Goal: Transaction & Acquisition: Book appointment/travel/reservation

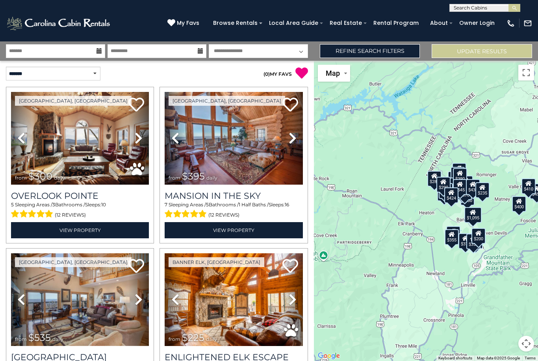
click at [207, 177] on span "daily" at bounding box center [212, 178] width 11 height 6
click at [225, 231] on link "View Property" at bounding box center [234, 230] width 138 height 16
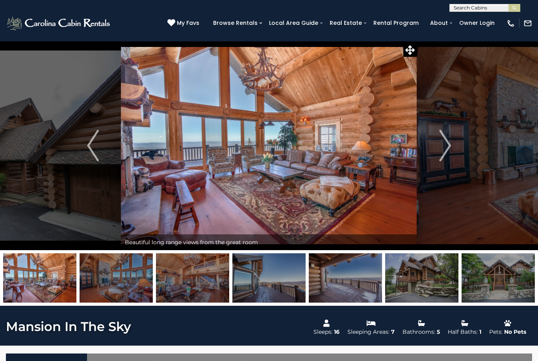
click at [449, 155] on img "Next" at bounding box center [446, 146] width 12 height 32
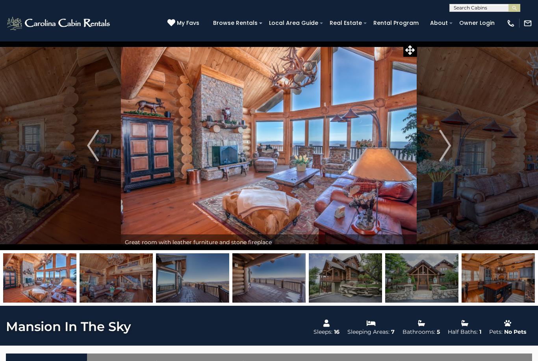
click at [449, 154] on img "Next" at bounding box center [446, 146] width 12 height 32
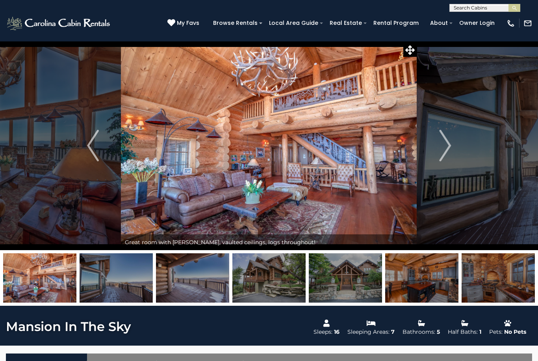
click at [449, 147] on img "Next" at bounding box center [446, 146] width 12 height 32
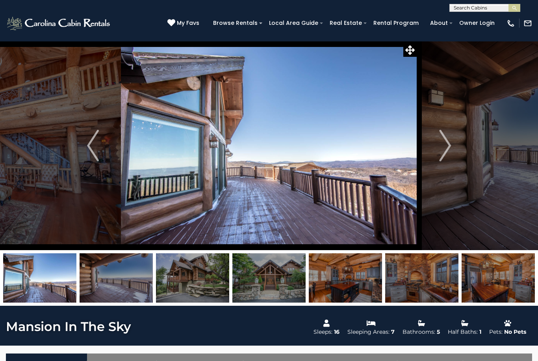
click at [447, 148] on img "Next" at bounding box center [446, 146] width 12 height 32
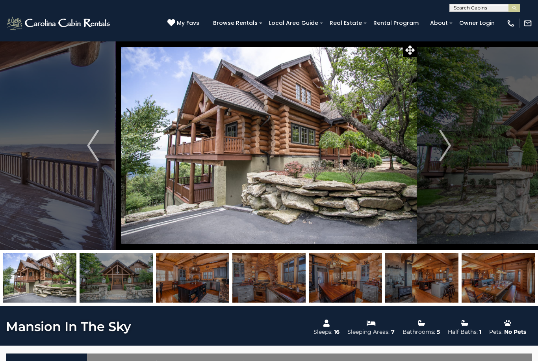
click at [443, 141] on img "Next" at bounding box center [446, 146] width 12 height 32
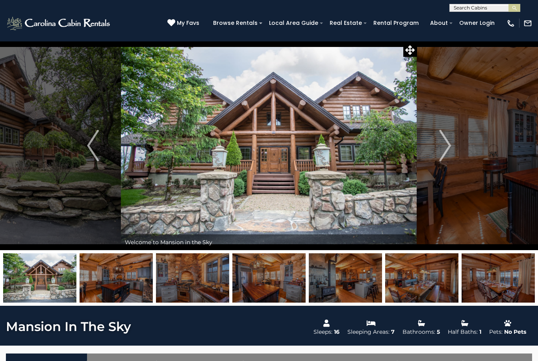
click at [336, 190] on img at bounding box center [269, 145] width 296 height 209
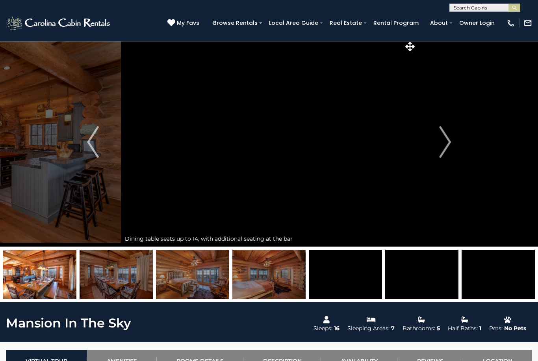
scroll to position [4, 0]
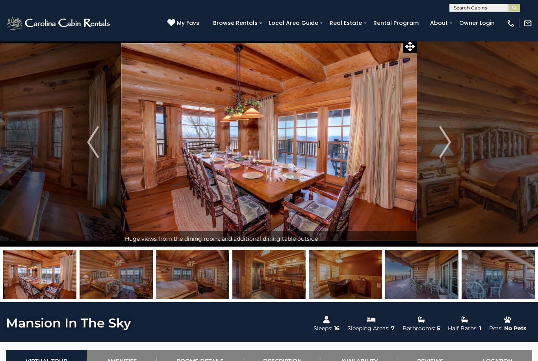
click at [313, 169] on img at bounding box center [269, 141] width 296 height 209
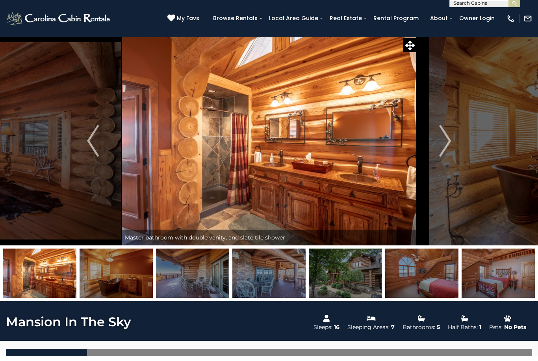
scroll to position [6, 0]
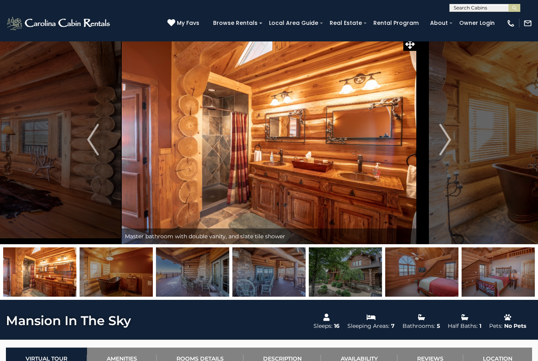
click at [280, 168] on img at bounding box center [269, 139] width 296 height 209
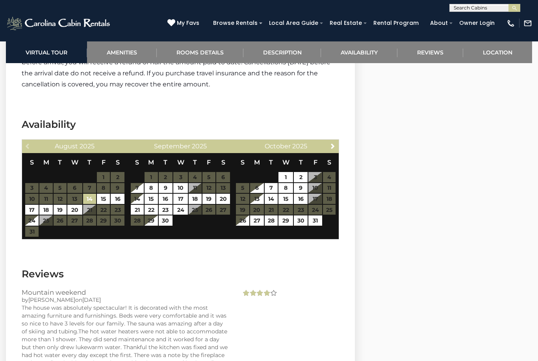
scroll to position [2103, 0]
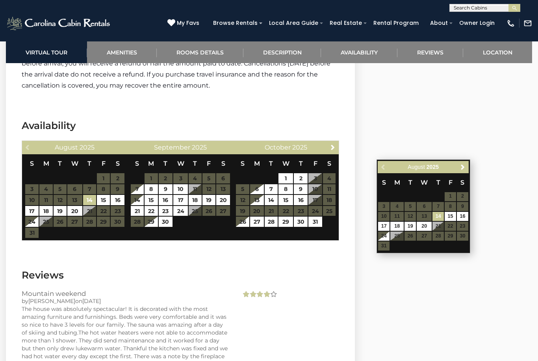
click at [464, 167] on span "Next" at bounding box center [463, 167] width 6 height 6
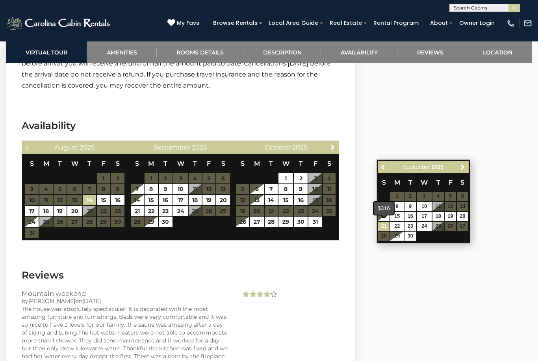
click at [388, 225] on link "21" at bounding box center [383, 226] width 11 height 9
type input "**********"
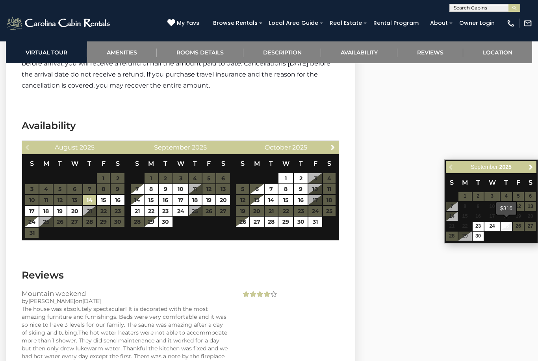
click at [511, 226] on link "25" at bounding box center [506, 226] width 11 height 9
type input "**********"
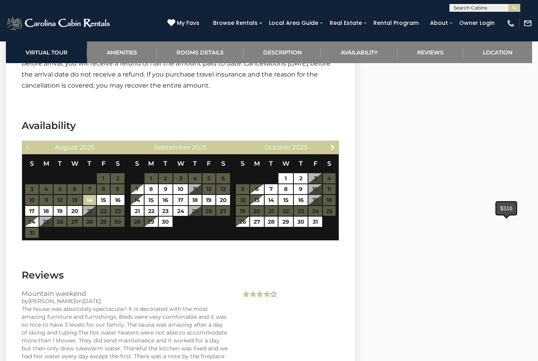
select select "*"
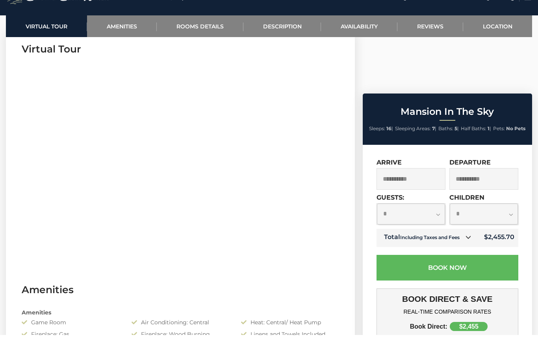
scroll to position [353, 0]
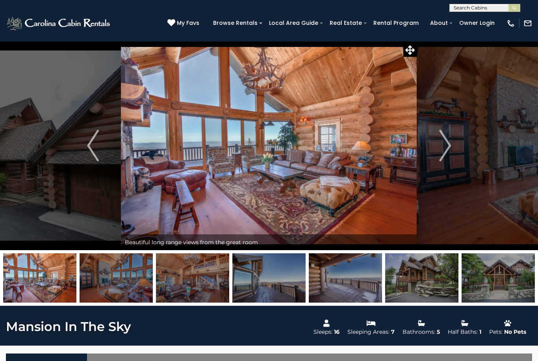
click at [186, 272] on img at bounding box center [192, 277] width 73 height 49
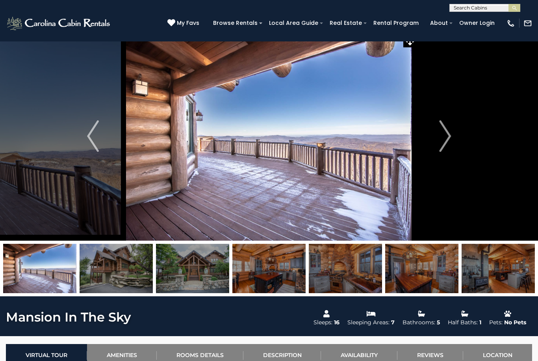
scroll to position [94, 0]
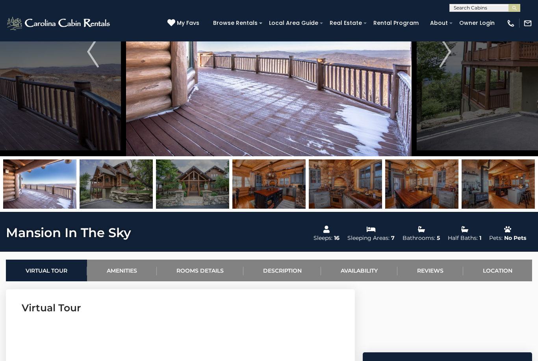
click at [344, 184] on img at bounding box center [345, 183] width 73 height 49
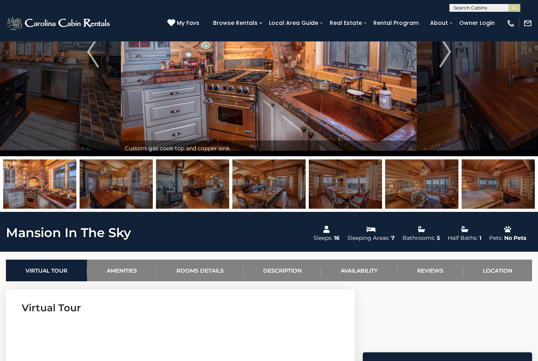
click at [341, 187] on img at bounding box center [345, 183] width 73 height 49
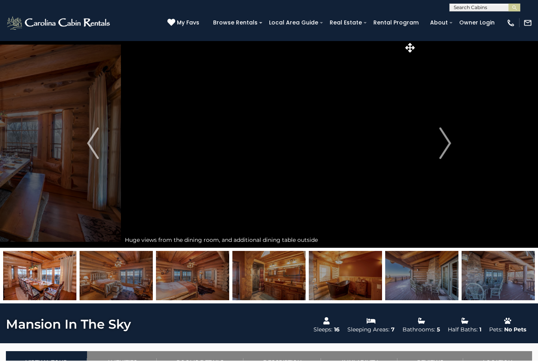
scroll to position [2, 0]
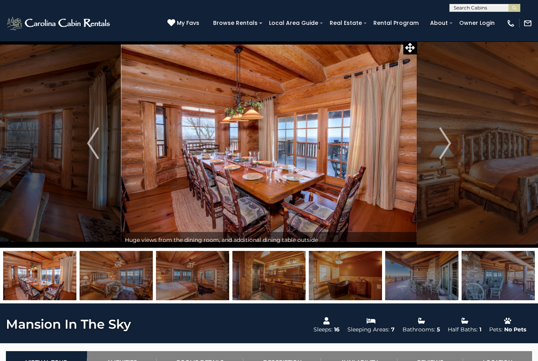
click at [451, 142] on img "Next" at bounding box center [446, 143] width 12 height 32
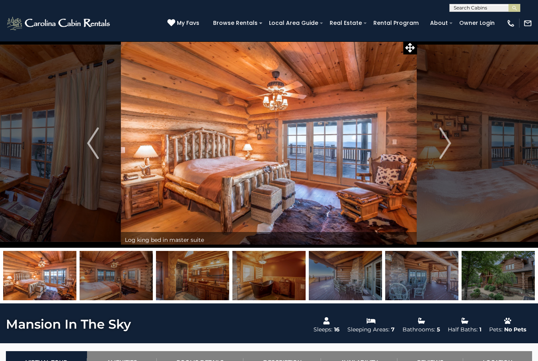
click at [449, 148] on img "Next" at bounding box center [446, 143] width 12 height 32
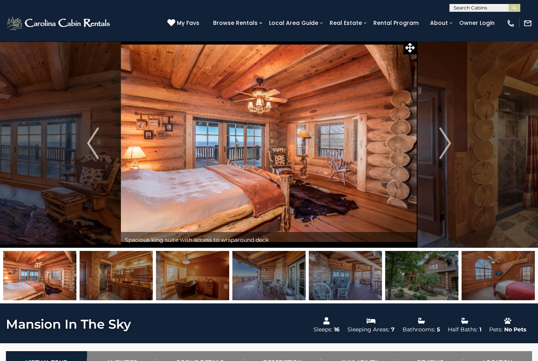
click at [437, 146] on button "Next" at bounding box center [445, 143] width 56 height 209
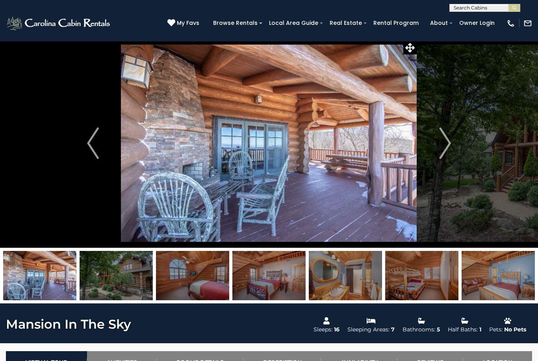
scroll to position [0, 0]
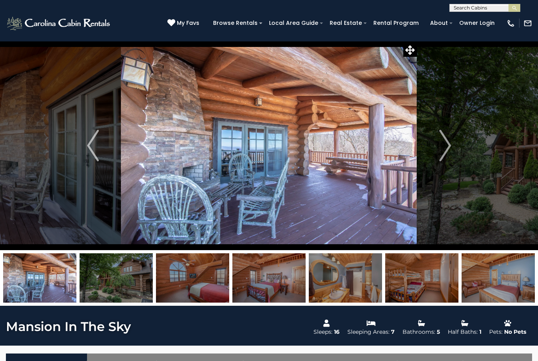
click at [439, 148] on button "Next" at bounding box center [445, 145] width 56 height 209
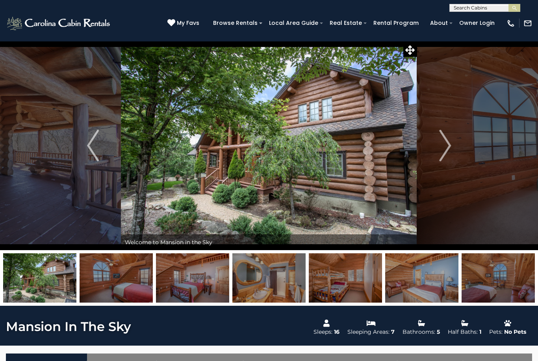
click at [445, 147] on img "Next" at bounding box center [446, 146] width 12 height 32
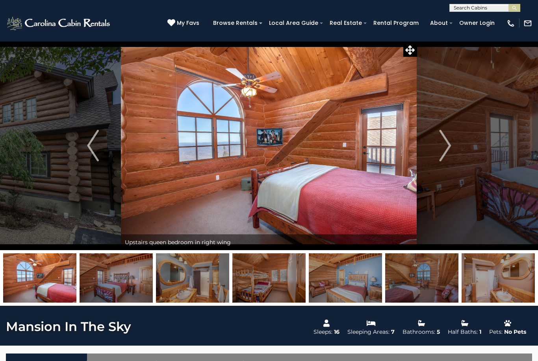
click at [442, 151] on img "Next" at bounding box center [446, 146] width 12 height 32
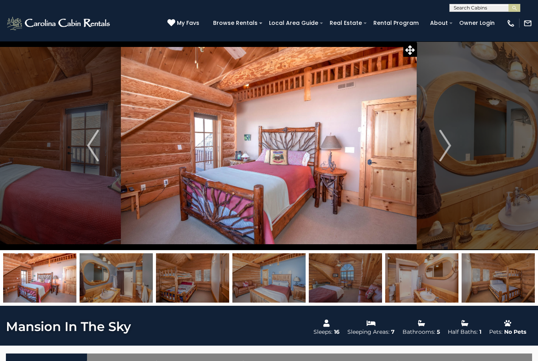
click at [455, 156] on button "Next" at bounding box center [445, 145] width 56 height 209
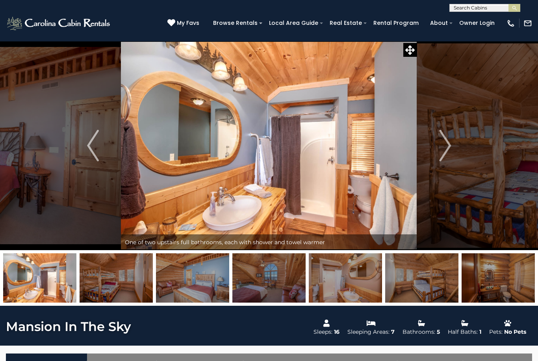
click at [442, 148] on img "Next" at bounding box center [446, 146] width 12 height 32
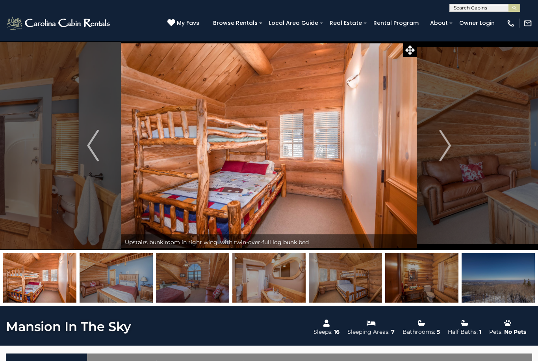
click at [445, 147] on img "Next" at bounding box center [446, 146] width 12 height 32
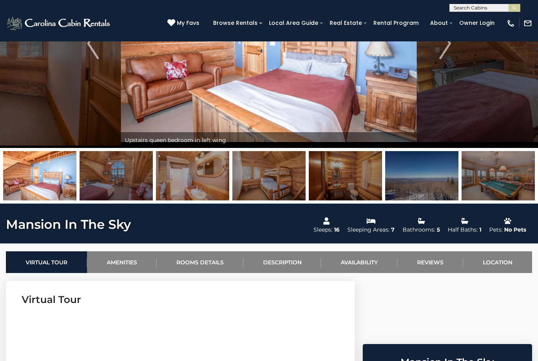
scroll to position [93, 0]
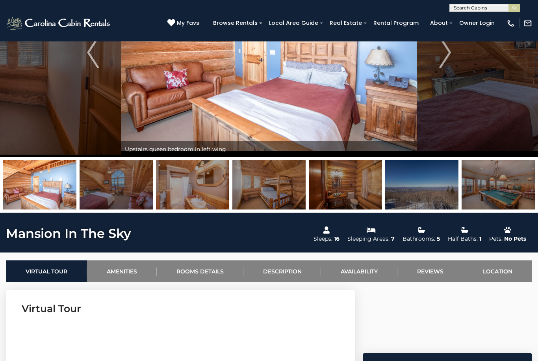
click at [493, 191] on img at bounding box center [498, 184] width 73 height 49
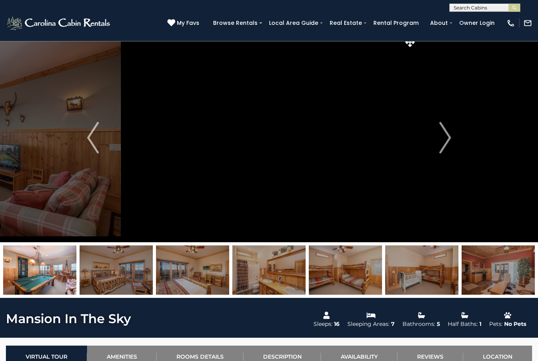
scroll to position [0, 0]
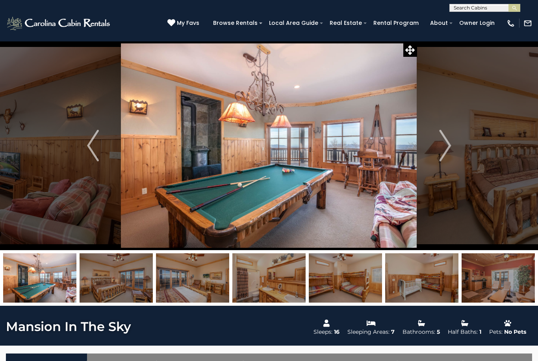
click at [341, 150] on img at bounding box center [269, 145] width 296 height 209
click at [345, 151] on img at bounding box center [269, 145] width 296 height 209
click at [105, 283] on img at bounding box center [116, 277] width 73 height 49
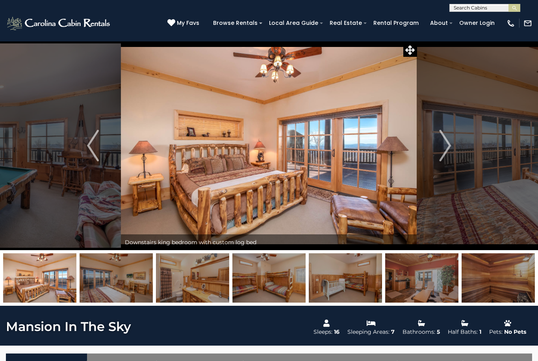
click at [112, 279] on img at bounding box center [116, 277] width 73 height 49
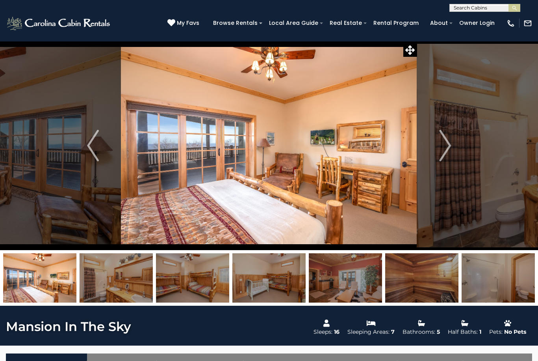
click at [114, 273] on img at bounding box center [116, 277] width 73 height 49
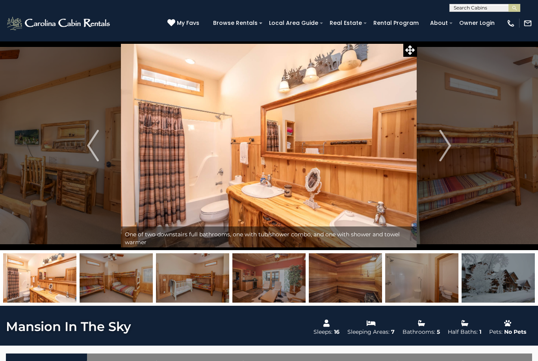
click at [112, 278] on img at bounding box center [116, 277] width 73 height 49
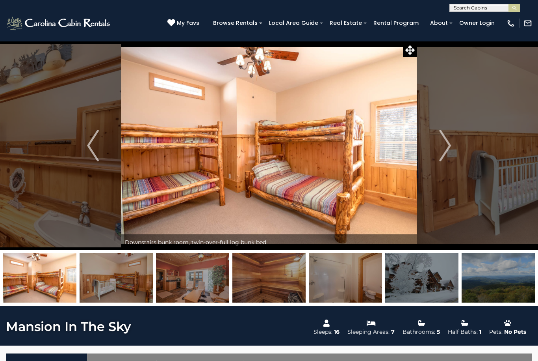
click at [121, 279] on img at bounding box center [116, 277] width 73 height 49
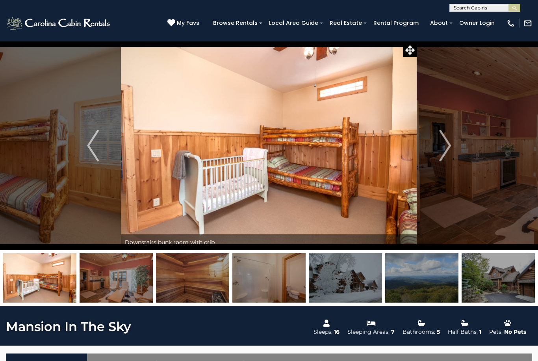
click at [118, 275] on img at bounding box center [116, 277] width 73 height 49
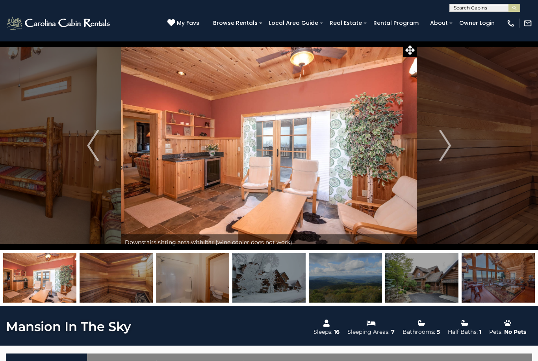
click at [118, 272] on img at bounding box center [116, 277] width 73 height 49
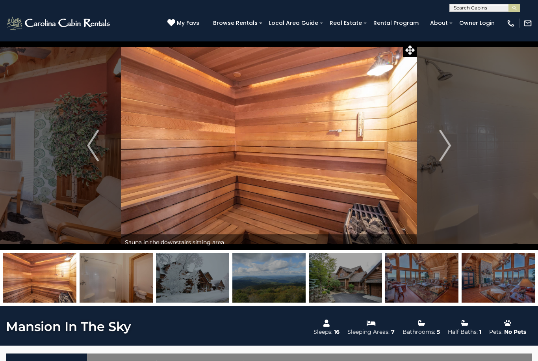
click at [119, 274] on img at bounding box center [116, 277] width 73 height 49
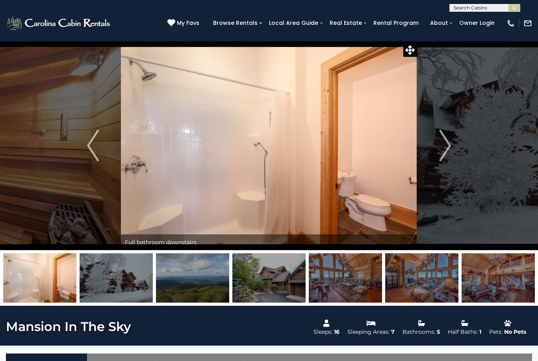
click at [118, 277] on img at bounding box center [116, 277] width 73 height 49
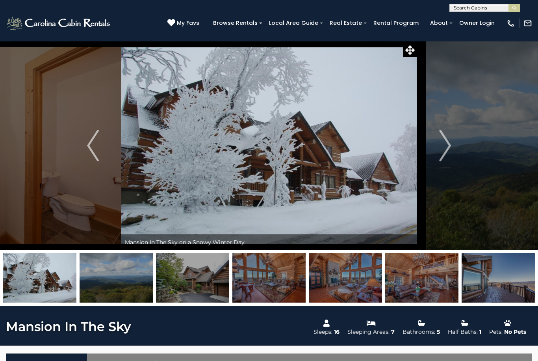
click at [116, 273] on img at bounding box center [116, 277] width 73 height 49
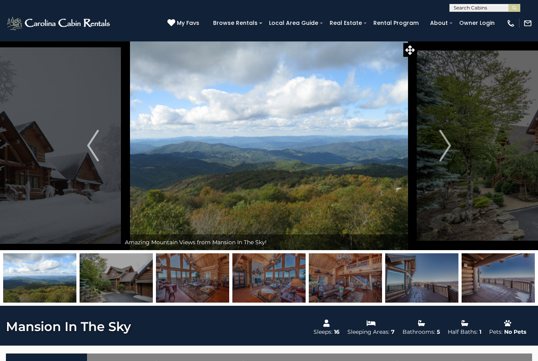
click at [119, 272] on img at bounding box center [116, 277] width 73 height 49
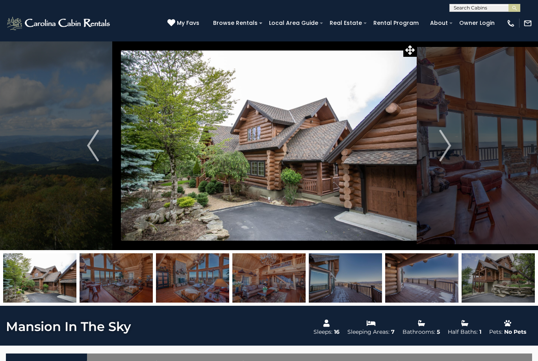
click at [118, 275] on img at bounding box center [116, 277] width 73 height 49
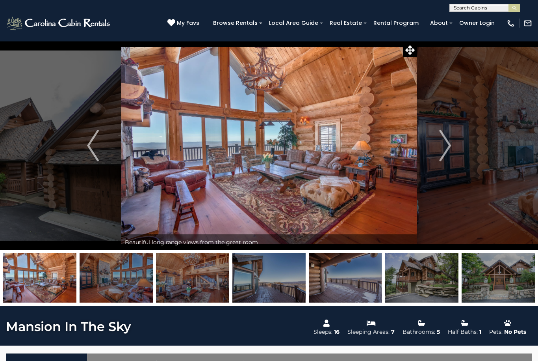
click at [115, 274] on img at bounding box center [116, 277] width 73 height 49
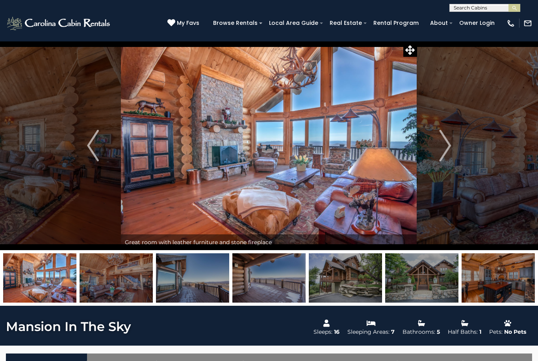
click at [117, 278] on img at bounding box center [116, 277] width 73 height 49
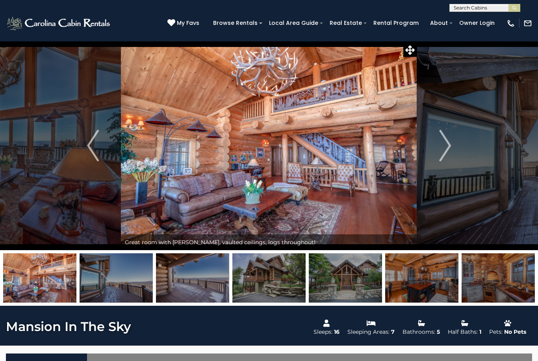
click at [117, 277] on img at bounding box center [116, 277] width 73 height 49
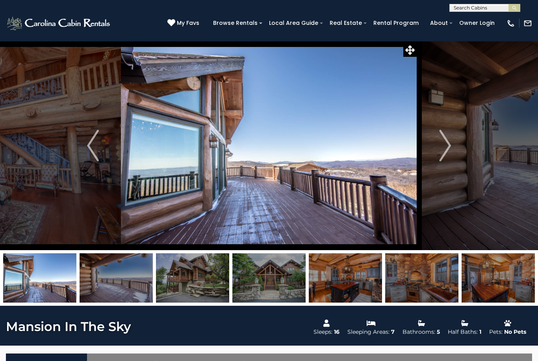
click at [58, 265] on img at bounding box center [39, 277] width 73 height 49
click at [54, 270] on img at bounding box center [39, 277] width 73 height 49
click at [45, 274] on img at bounding box center [39, 277] width 73 height 49
click at [116, 276] on img at bounding box center [116, 277] width 73 height 49
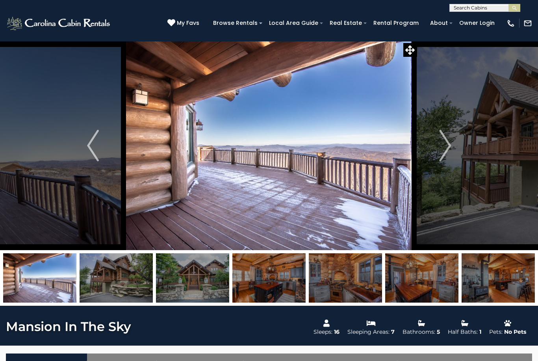
click at [112, 279] on img at bounding box center [116, 277] width 73 height 49
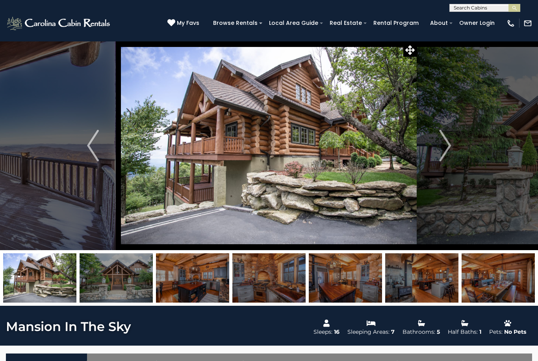
click at [113, 276] on img at bounding box center [116, 277] width 73 height 49
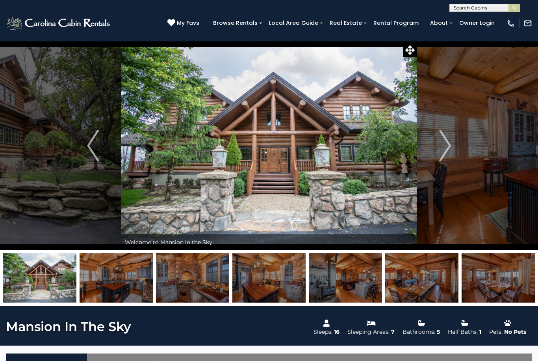
click at [113, 274] on img at bounding box center [116, 277] width 73 height 49
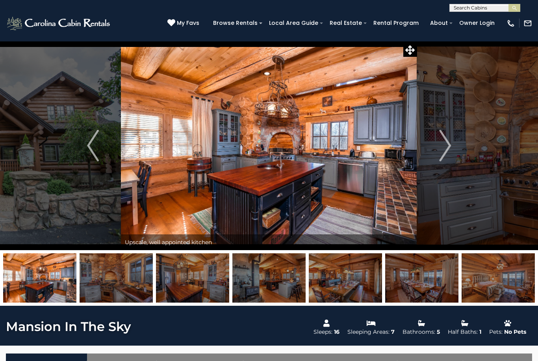
click at [118, 273] on img at bounding box center [116, 277] width 73 height 49
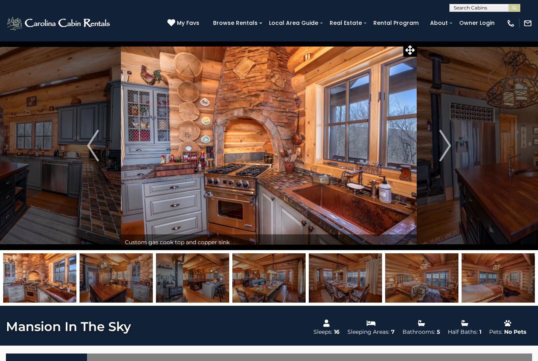
click at [118, 275] on img at bounding box center [116, 277] width 73 height 49
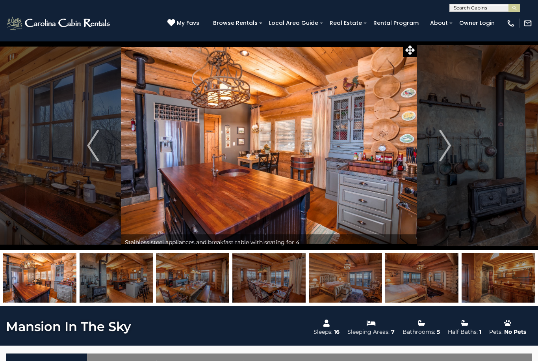
click at [118, 273] on img at bounding box center [116, 277] width 73 height 49
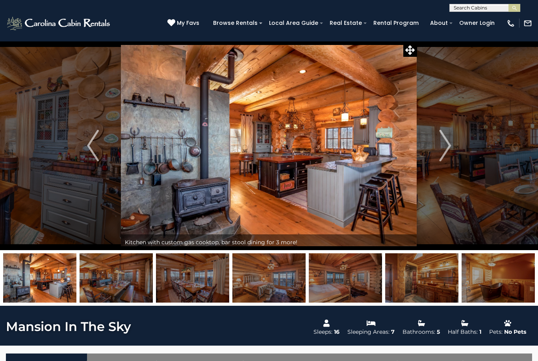
click at [117, 273] on img at bounding box center [116, 277] width 73 height 49
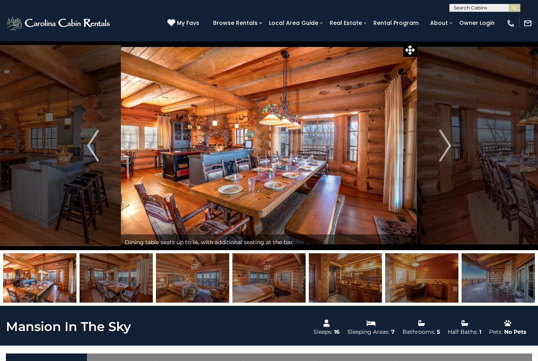
click at [116, 272] on img at bounding box center [116, 277] width 73 height 49
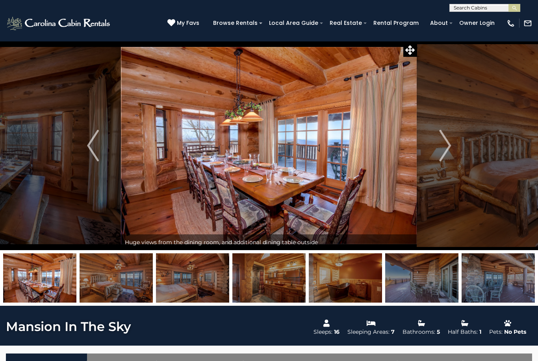
click at [115, 273] on img at bounding box center [116, 277] width 73 height 49
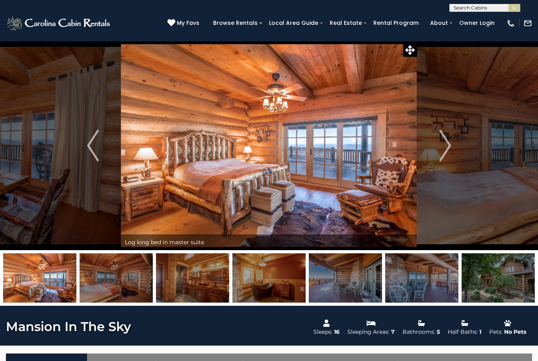
click at [112, 269] on img at bounding box center [116, 277] width 73 height 49
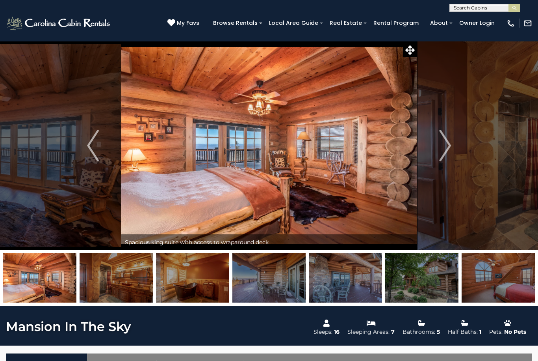
click at [110, 268] on img at bounding box center [116, 277] width 73 height 49
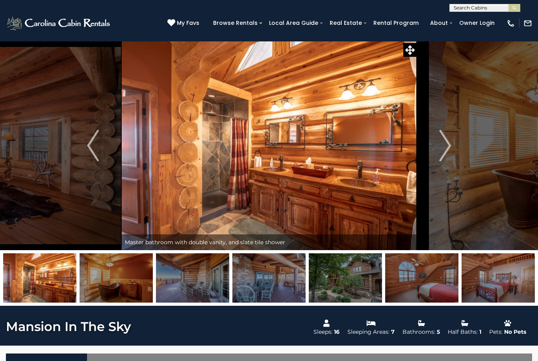
click at [113, 273] on img at bounding box center [116, 277] width 73 height 49
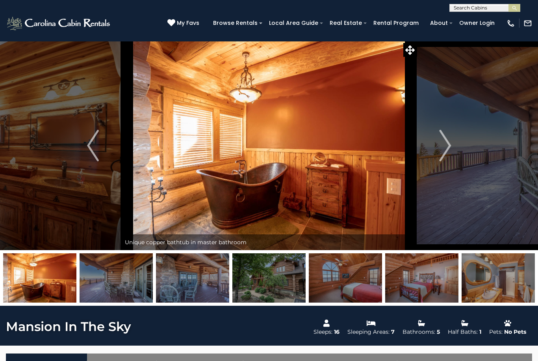
click at [110, 266] on img at bounding box center [116, 277] width 73 height 49
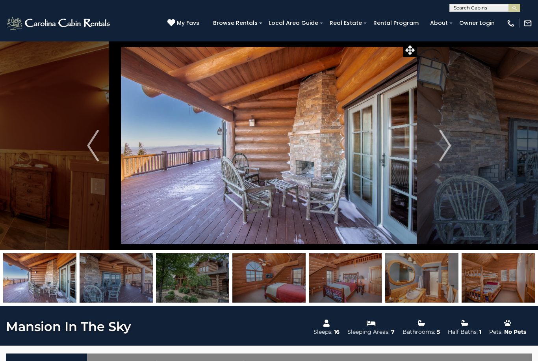
click at [111, 268] on img at bounding box center [116, 277] width 73 height 49
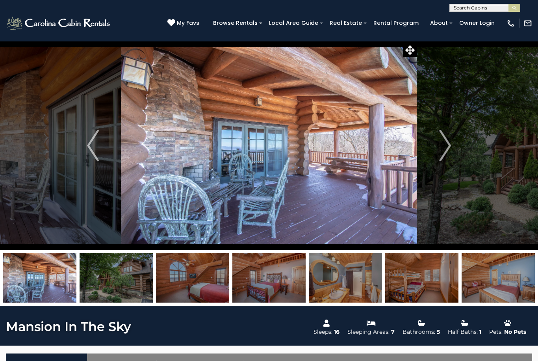
click at [106, 267] on img at bounding box center [116, 277] width 73 height 49
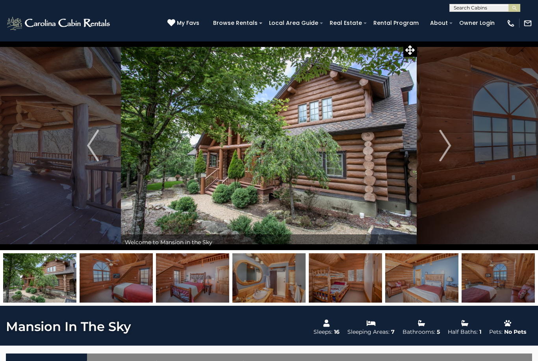
click at [113, 272] on img at bounding box center [116, 277] width 73 height 49
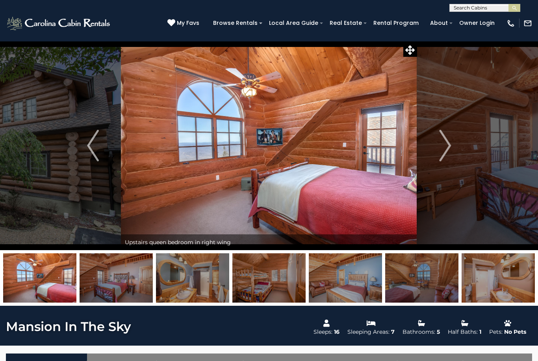
click at [111, 270] on img at bounding box center [116, 277] width 73 height 49
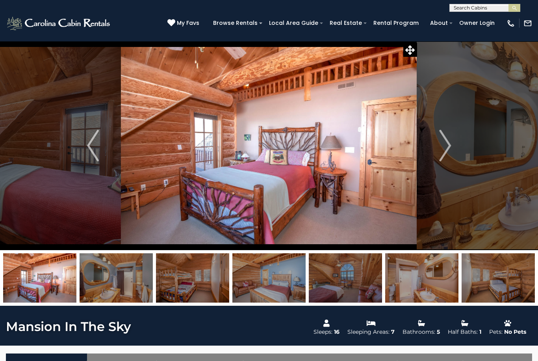
click at [109, 268] on img at bounding box center [116, 277] width 73 height 49
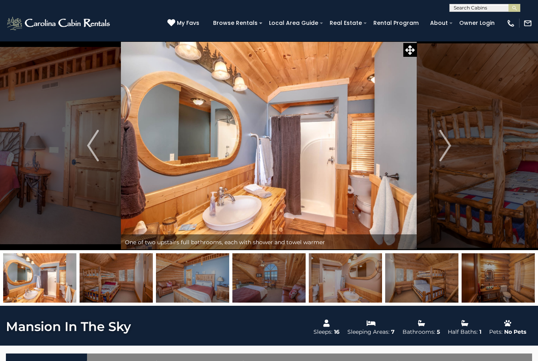
click at [111, 269] on img at bounding box center [116, 277] width 73 height 49
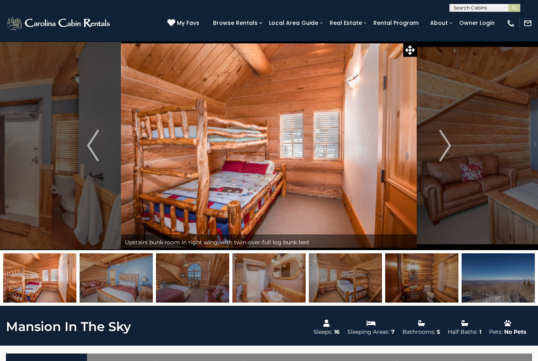
click at [110, 273] on img at bounding box center [116, 277] width 73 height 49
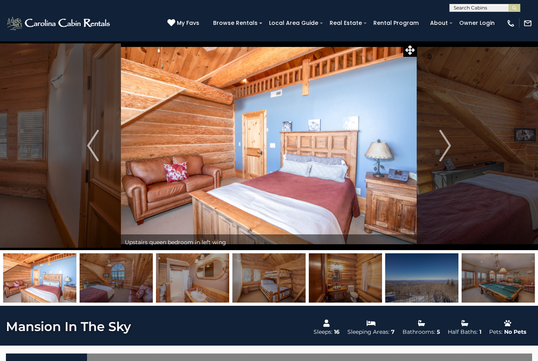
click at [111, 276] on img at bounding box center [116, 277] width 73 height 49
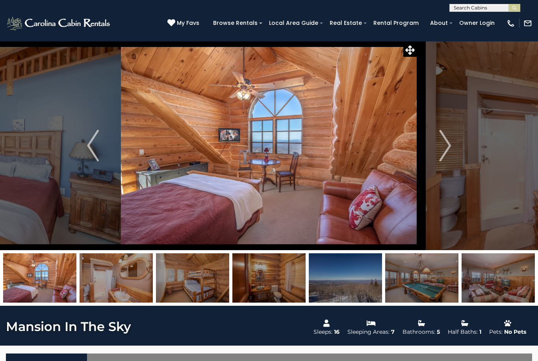
click at [110, 273] on img at bounding box center [116, 277] width 73 height 49
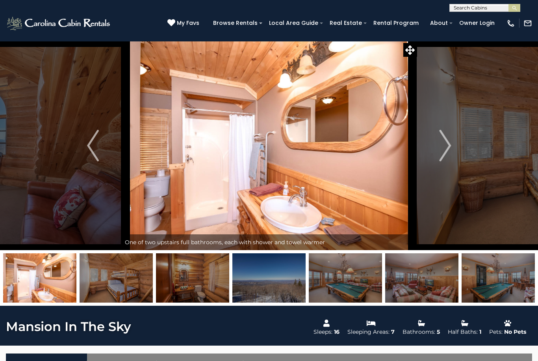
click at [111, 274] on img at bounding box center [116, 277] width 73 height 49
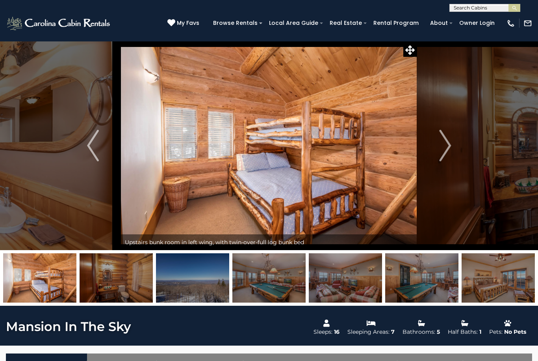
click at [109, 266] on img at bounding box center [116, 277] width 73 height 49
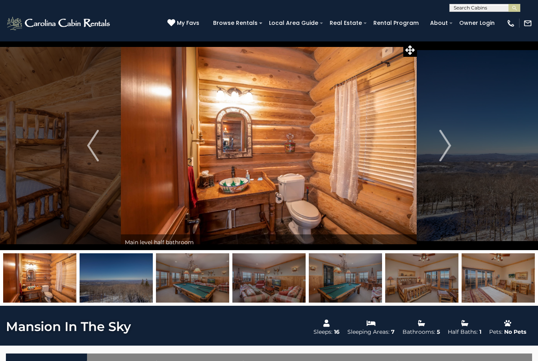
click at [112, 272] on img at bounding box center [116, 277] width 73 height 49
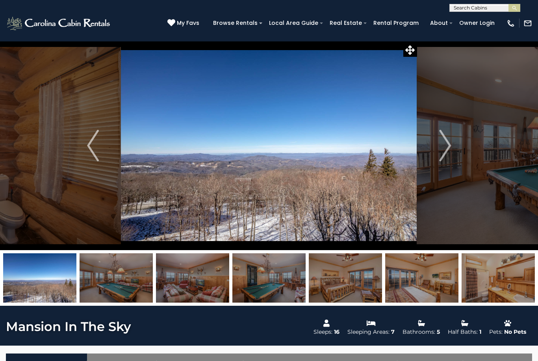
click at [113, 268] on img at bounding box center [116, 277] width 73 height 49
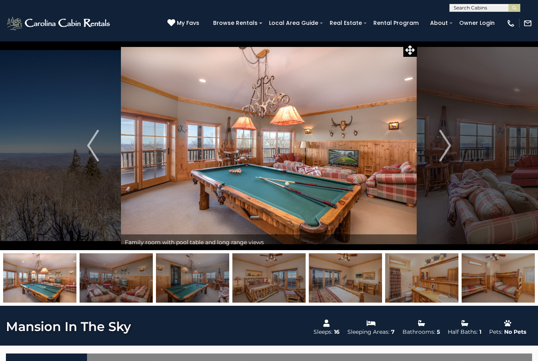
click at [115, 271] on img at bounding box center [116, 277] width 73 height 49
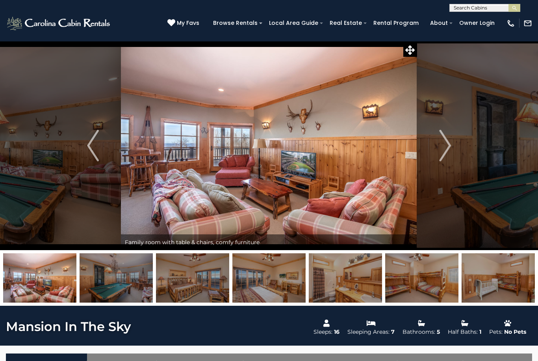
click at [112, 273] on img at bounding box center [116, 277] width 73 height 49
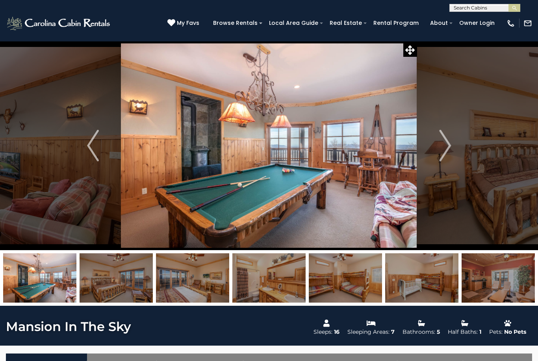
click at [113, 270] on img at bounding box center [116, 277] width 73 height 49
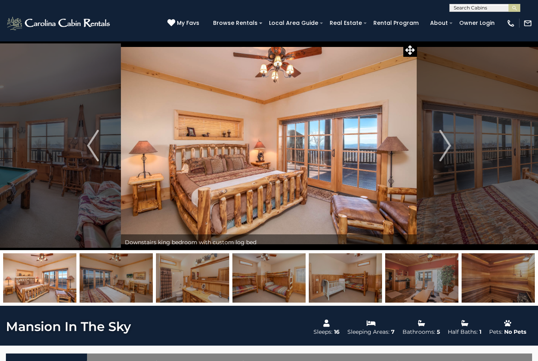
click at [111, 268] on img at bounding box center [116, 277] width 73 height 49
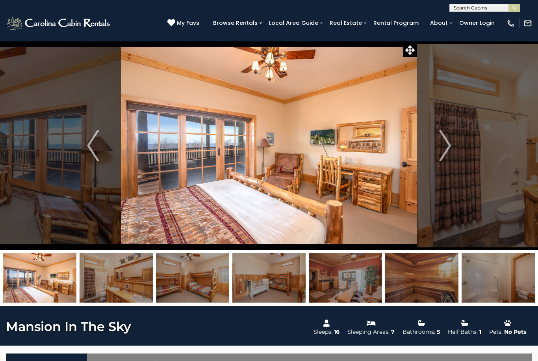
click at [111, 267] on img at bounding box center [116, 277] width 73 height 49
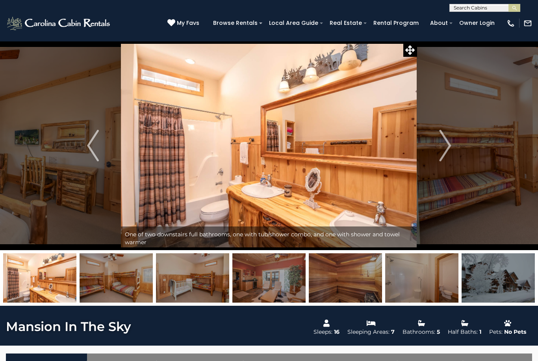
click at [108, 265] on img at bounding box center [116, 277] width 73 height 49
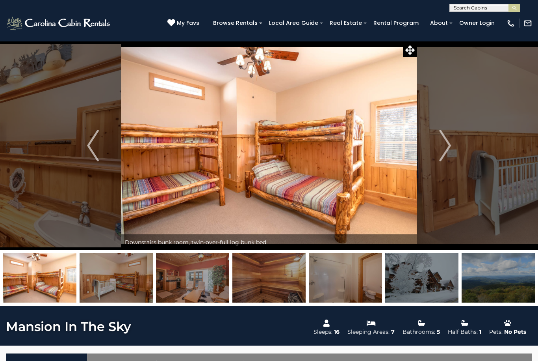
click at [109, 268] on img at bounding box center [116, 277] width 73 height 49
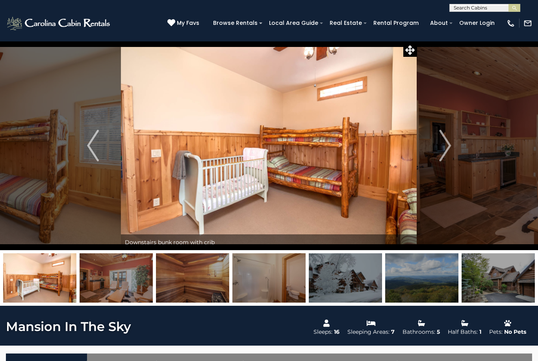
click at [113, 272] on img at bounding box center [116, 277] width 73 height 49
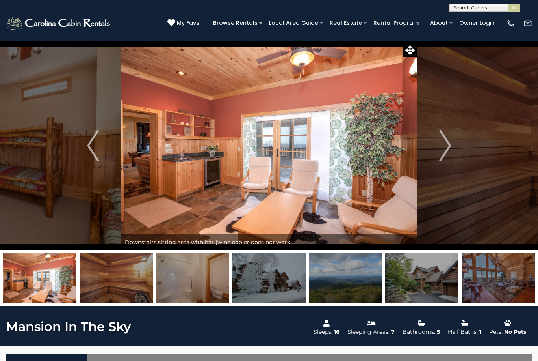
click at [111, 273] on img at bounding box center [116, 277] width 73 height 49
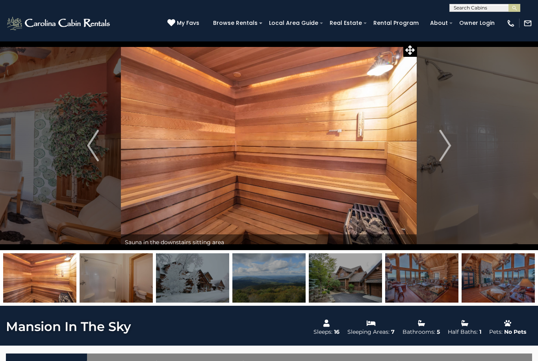
click at [110, 277] on img at bounding box center [116, 277] width 73 height 49
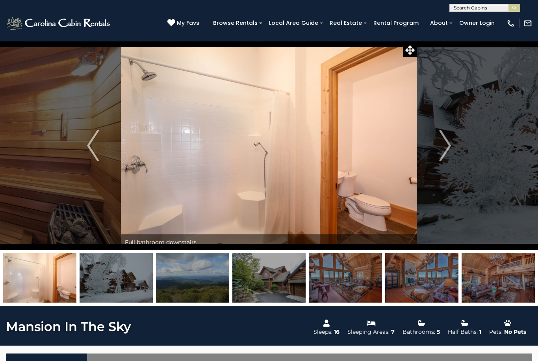
click at [104, 270] on img at bounding box center [116, 277] width 73 height 49
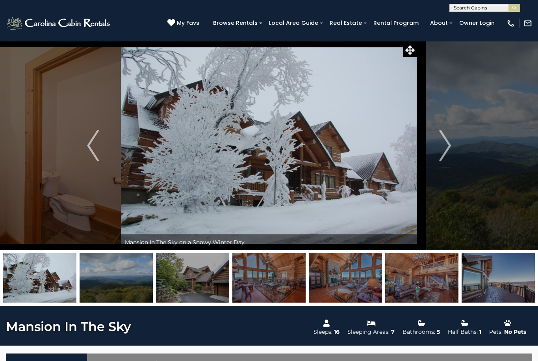
click at [108, 270] on img at bounding box center [116, 277] width 73 height 49
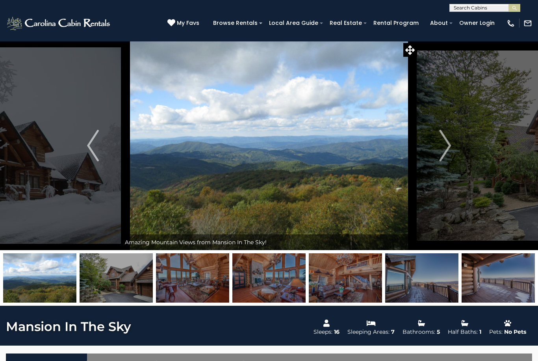
click at [108, 269] on img at bounding box center [116, 277] width 73 height 49
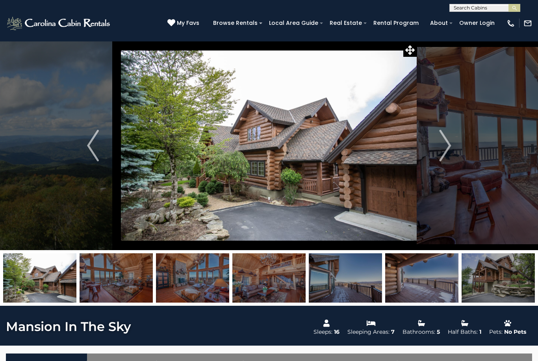
click at [110, 272] on img at bounding box center [116, 277] width 73 height 49
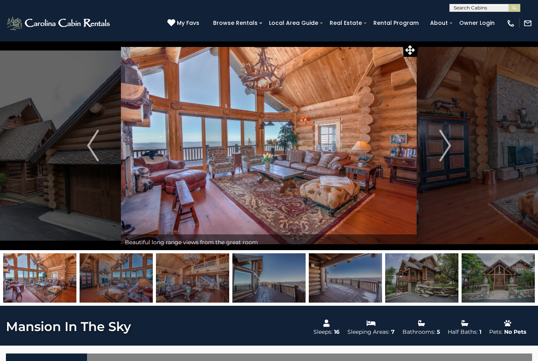
click at [113, 274] on img at bounding box center [116, 277] width 73 height 49
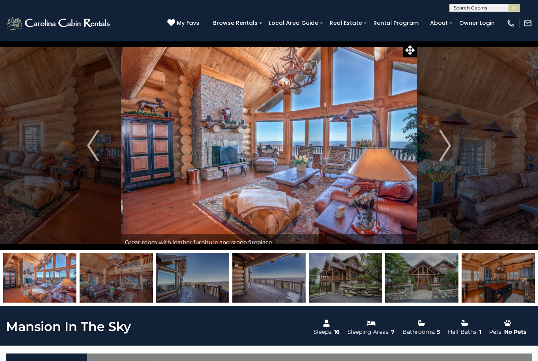
click at [110, 271] on img at bounding box center [116, 277] width 73 height 49
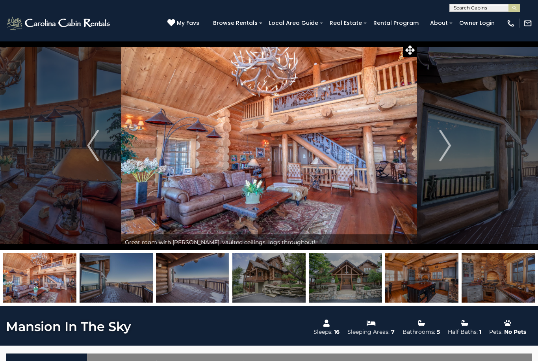
click at [53, 263] on img at bounding box center [39, 277] width 73 height 49
click at [93, 147] on img "Previous" at bounding box center [93, 146] width 12 height 32
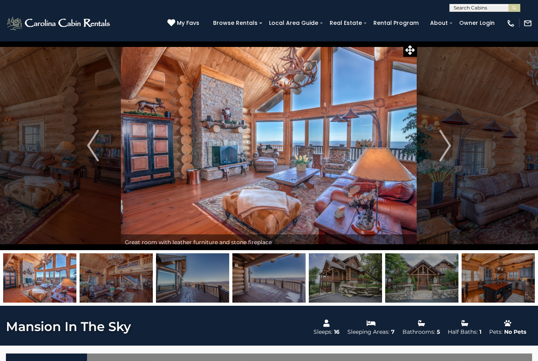
click at [127, 272] on img at bounding box center [116, 277] width 73 height 49
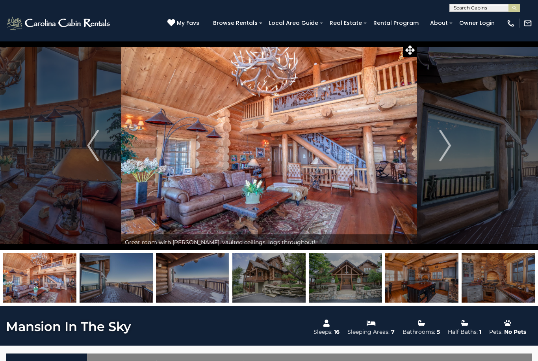
click at [124, 272] on img at bounding box center [116, 277] width 73 height 49
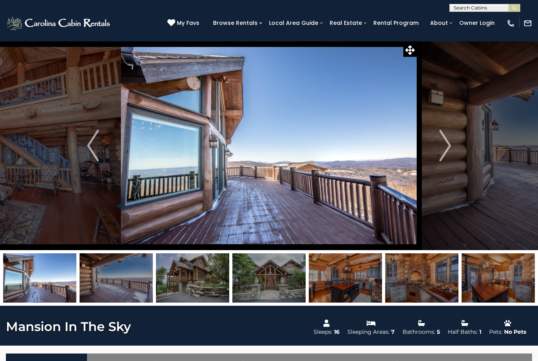
click at [124, 266] on img at bounding box center [116, 277] width 73 height 49
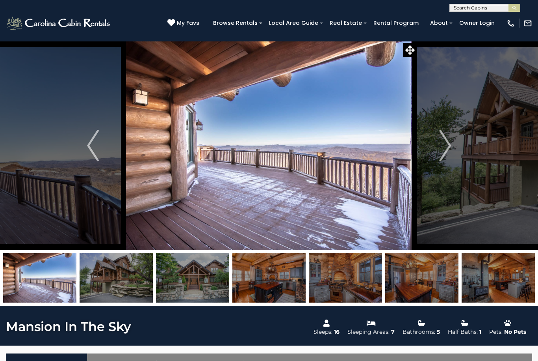
click at [125, 266] on img at bounding box center [116, 277] width 73 height 49
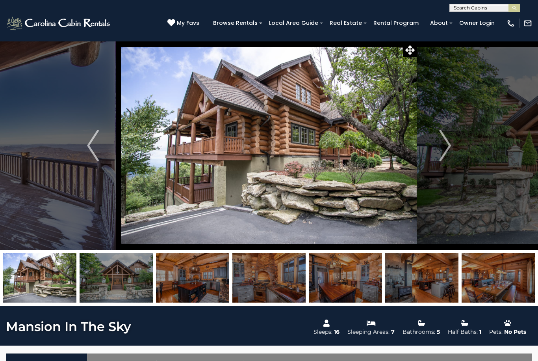
click at [116, 273] on img at bounding box center [116, 277] width 73 height 49
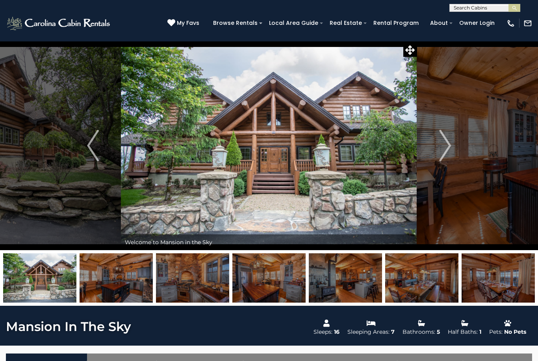
click at [120, 275] on img at bounding box center [116, 277] width 73 height 49
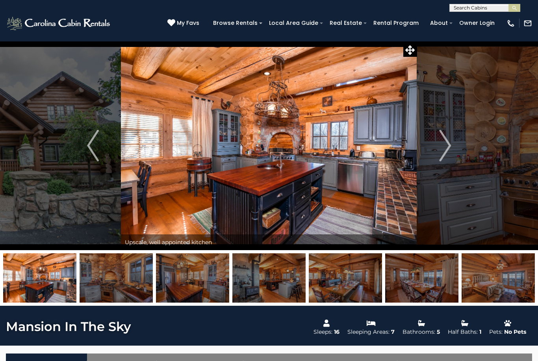
click at [116, 273] on img at bounding box center [116, 277] width 73 height 49
